Goal: Information Seeking & Learning: Learn about a topic

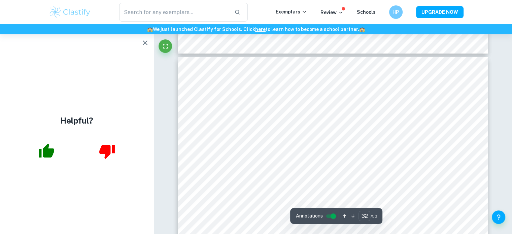
scroll to position [12825, 0]
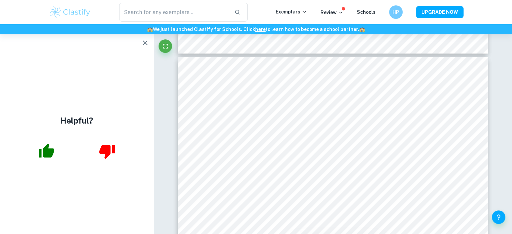
type input "31"
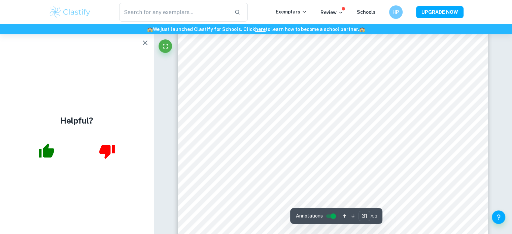
scroll to position [12507, 0]
